Goal: Task Accomplishment & Management: Use online tool/utility

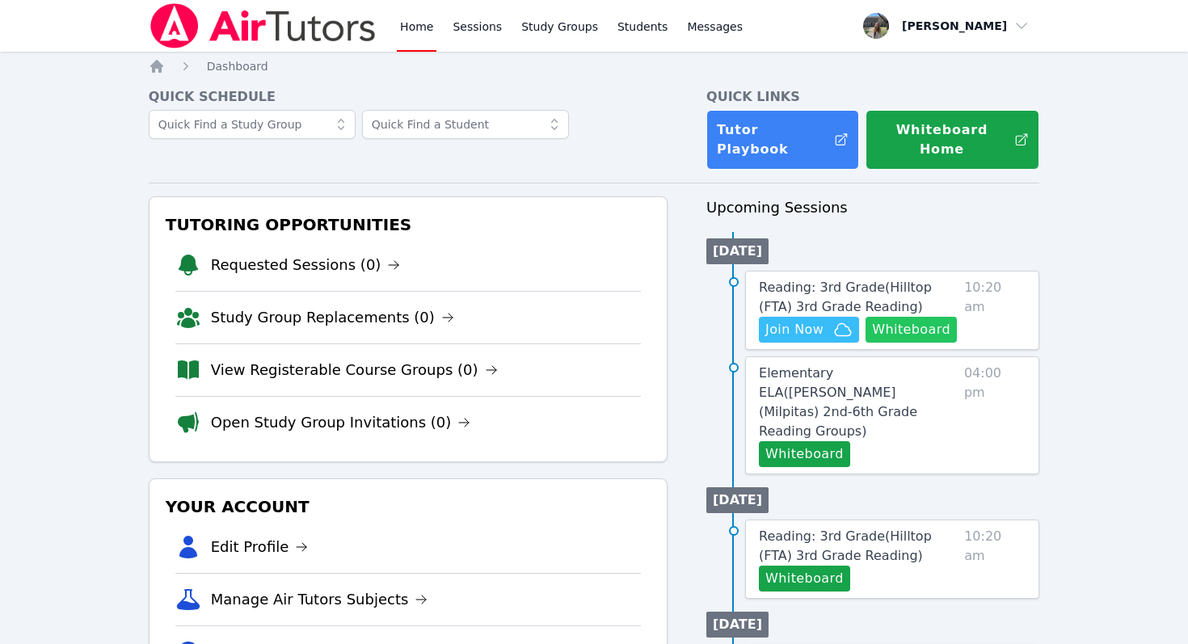
click at [736, 322] on button "Whiteboard" at bounding box center [911, 330] width 91 height 26
click at [736, 320] on span "Join Now" at bounding box center [794, 329] width 58 height 19
